Goal: Information Seeking & Learning: Learn about a topic

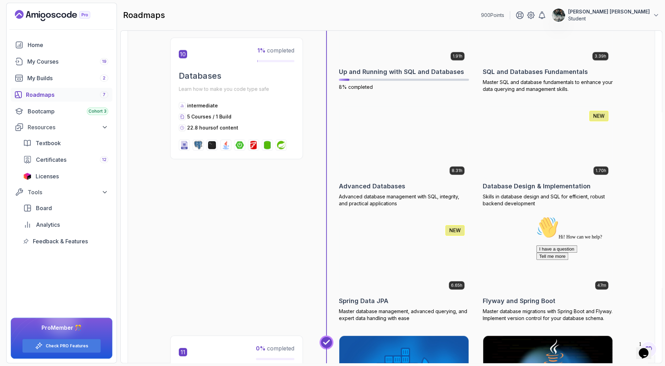
scroll to position [1584, 0]
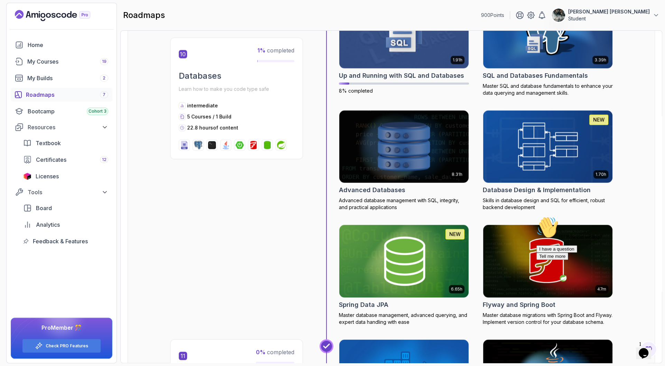
click at [645, 352] on icon "$i18n('chat', 'chat_widget')" at bounding box center [644, 353] width 10 height 10
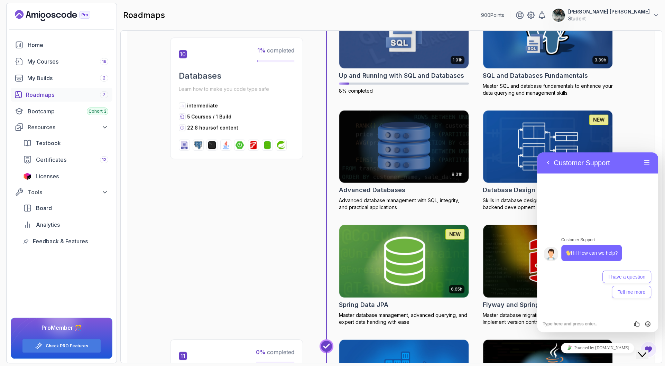
click at [645, 352] on icon "Close Chat This icon closes the chat window." at bounding box center [642, 355] width 8 height 8
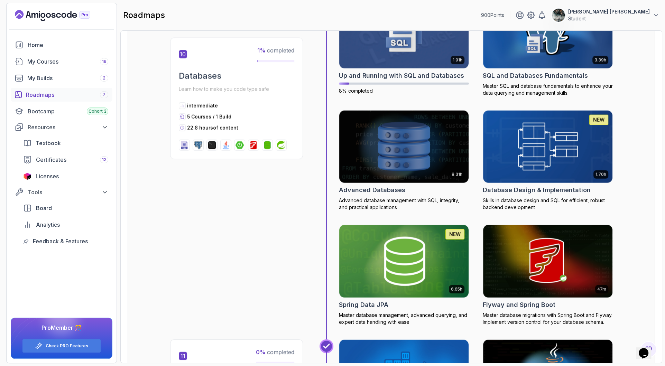
drag, startPoint x: 645, startPoint y: 352, endPoint x: 1281, endPoint y: 676, distance: 714.5
click at [645, 352] on icon "$i18n('chat', 'chat_widget')" at bounding box center [644, 353] width 10 height 10
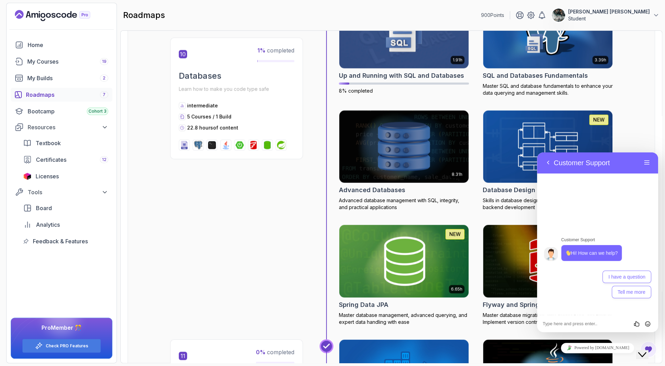
click at [647, 352] on icon "Close Chat This icon closes the chat window." at bounding box center [642, 355] width 8 height 8
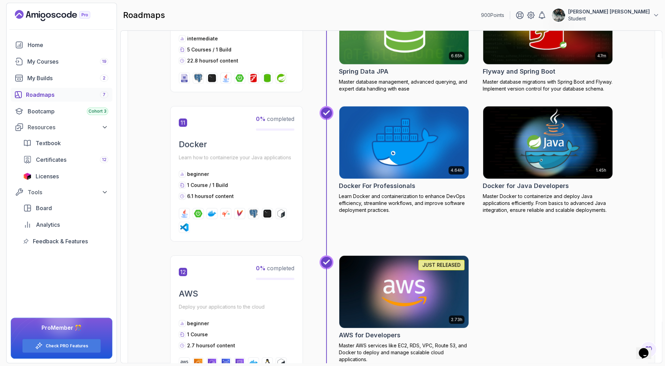
scroll to position [1846, 0]
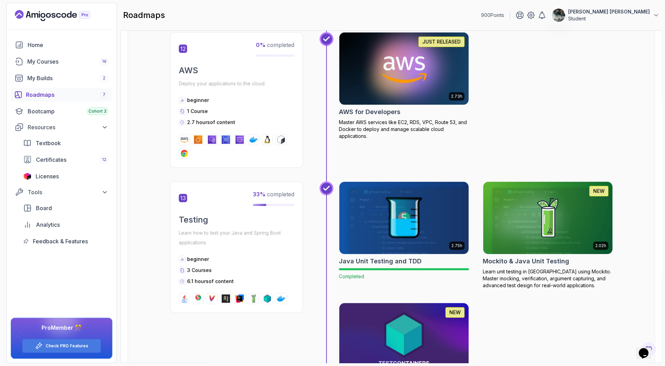
drag, startPoint x: 407, startPoint y: 194, endPoint x: 519, endPoint y: 70, distance: 166.8
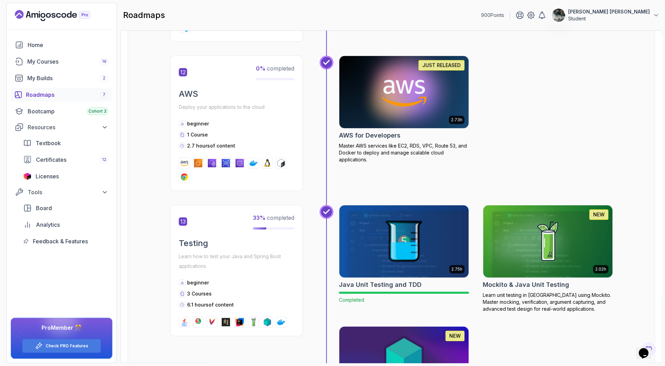
click at [609, 134] on div "2.73h JUST RELEASED AWS for Developers Master AWS services like EC2, RDS, VPC, …" at bounding box center [476, 124] width 274 height 136
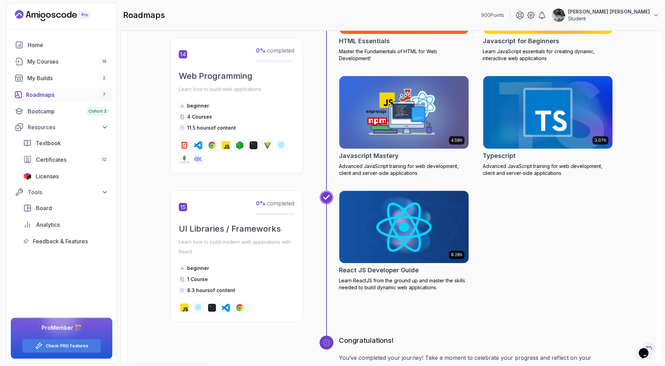
scroll to position [2605, 0]
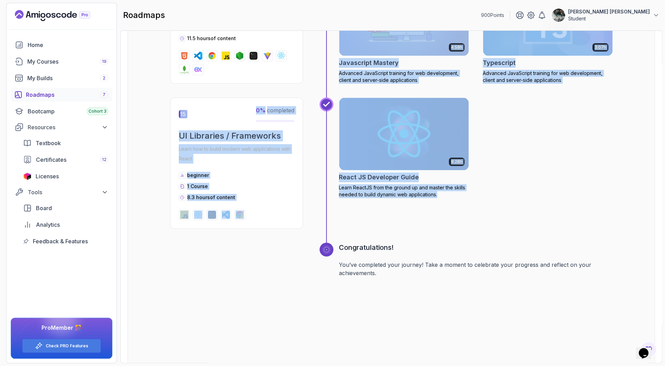
drag, startPoint x: 546, startPoint y: 199, endPoint x: 501, endPoint y: 130, distance: 82.1
click at [538, 190] on div "8.28h React JS Developer Guide Learn ReactJS from the ground up and master the …" at bounding box center [476, 163] width 274 height 131
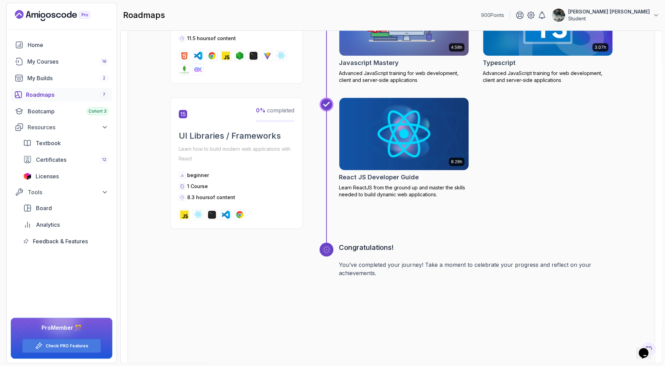
scroll to position [2606, 0]
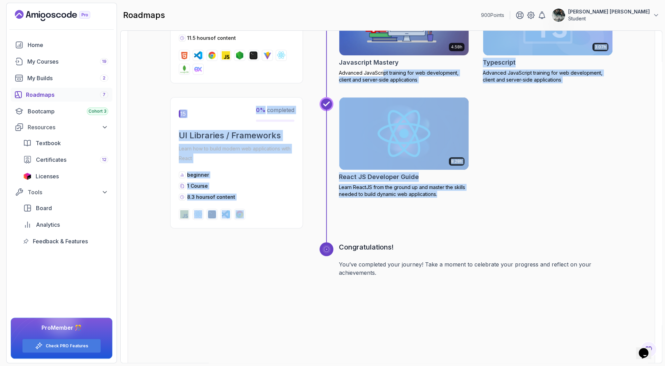
drag, startPoint x: 492, startPoint y: 214, endPoint x: 384, endPoint y: 78, distance: 173.1
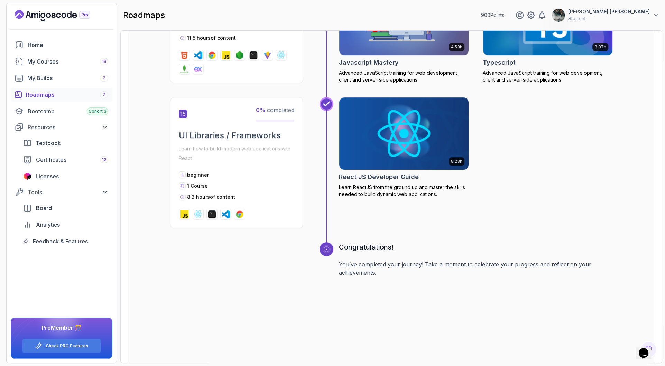
click at [557, 176] on div "8.28h React JS Developer Guide Learn ReactJS from the ground up and master the …" at bounding box center [476, 162] width 274 height 131
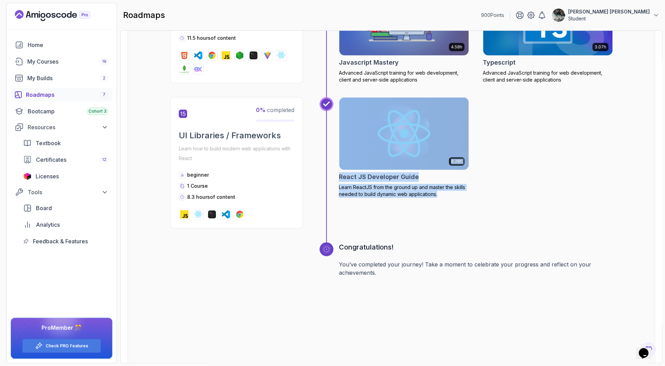
drag, startPoint x: 421, startPoint y: 137, endPoint x: 549, endPoint y: 130, distance: 127.9
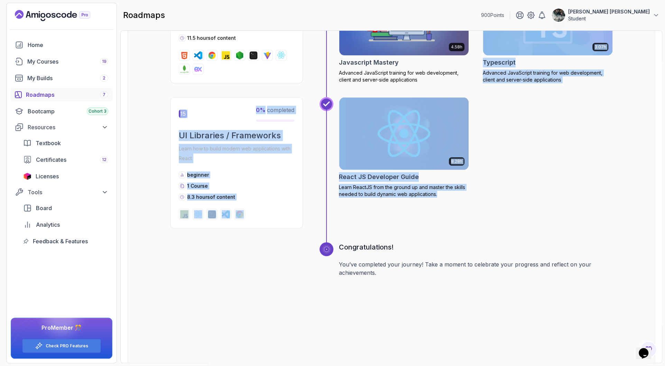
click at [568, 188] on div "8.28h React JS Developer Guide Learn ReactJS from the ground up and master the …" at bounding box center [476, 162] width 274 height 131
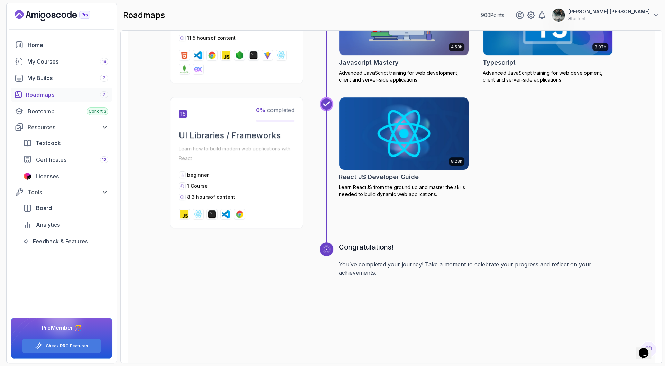
click at [567, 198] on div "8.28h React JS Developer Guide Learn ReactJS from the ground up and master the …" at bounding box center [476, 162] width 274 height 131
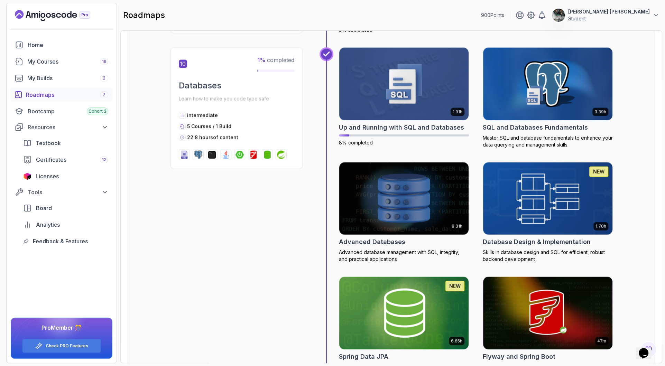
scroll to position [1533, 0]
